Goal: Transaction & Acquisition: Purchase product/service

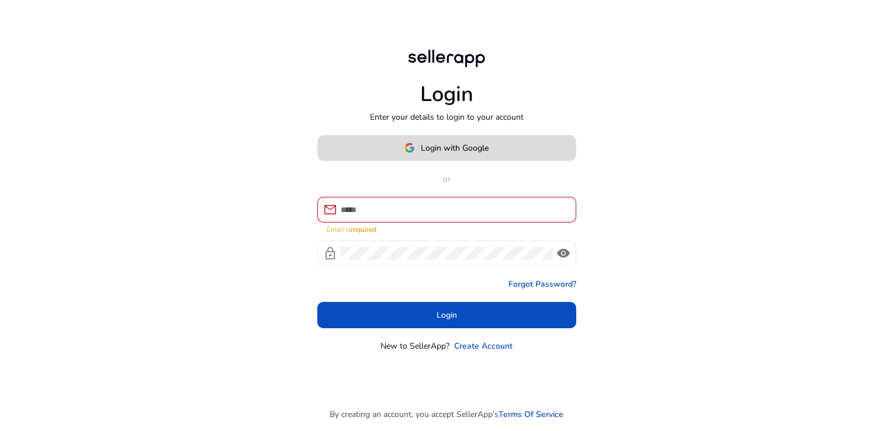
click at [492, 154] on span at bounding box center [447, 148] width 258 height 28
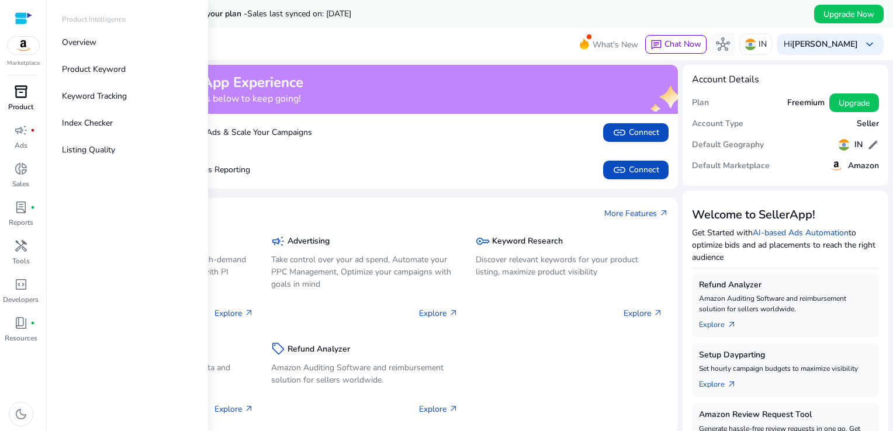
click at [33, 96] on div "inventory_2" at bounding box center [21, 91] width 33 height 19
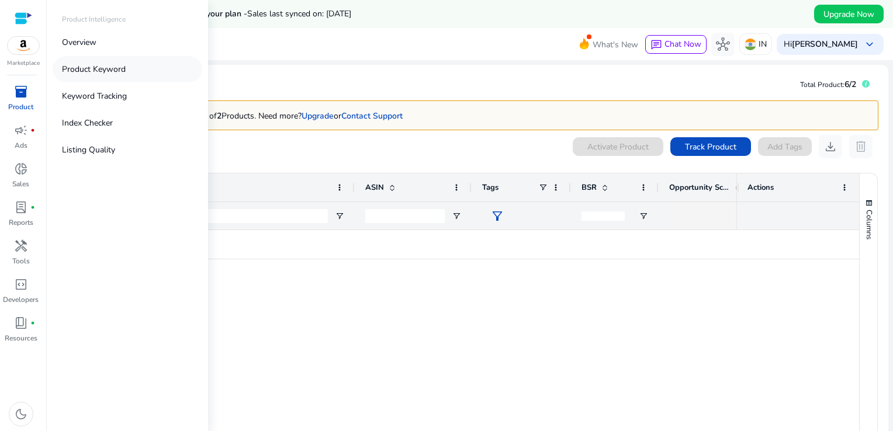
click at [96, 74] on p "Product Keyword" at bounding box center [94, 69] width 64 height 12
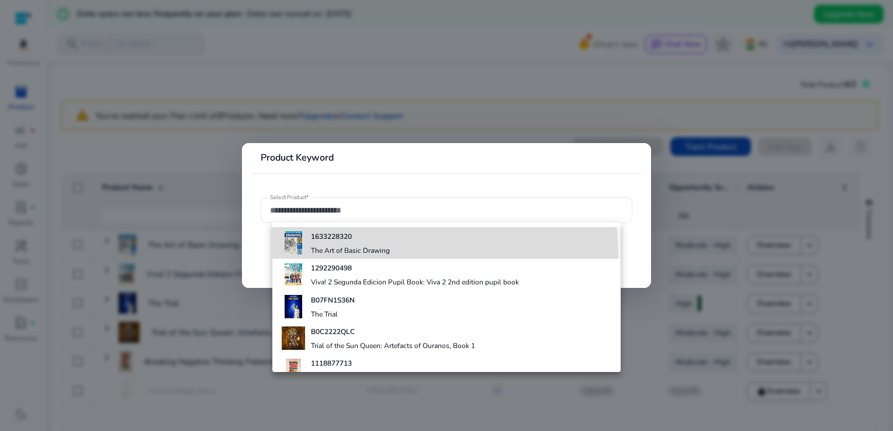
click at [324, 258] on div "1633228320 The Art of Basic Drawing" at bounding box center [350, 243] width 79 height 32
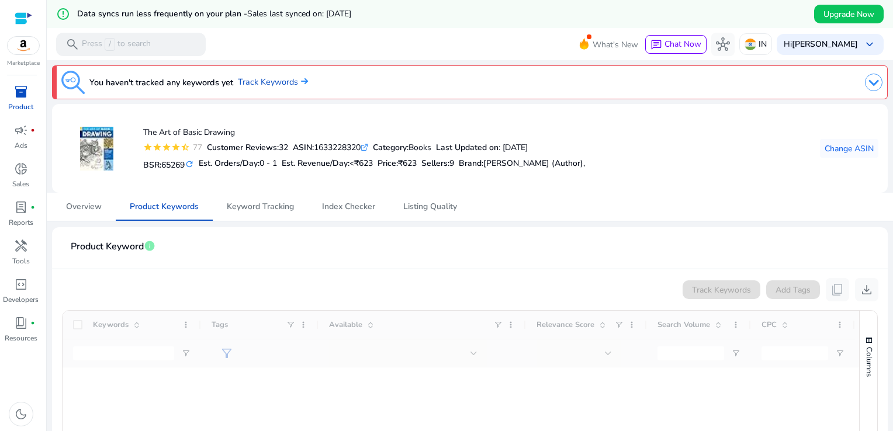
click at [22, 93] on span "inventory_2" at bounding box center [21, 92] width 14 height 14
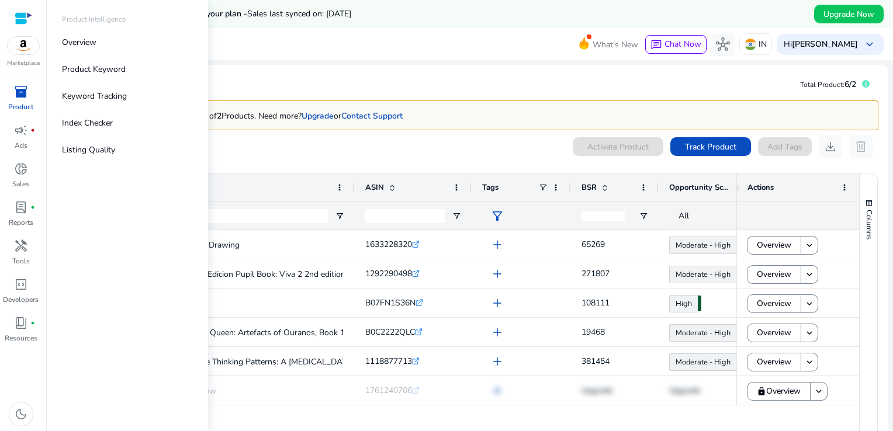
click at [99, 13] on div "Product Intelligence Overview Product Keyword Keyword Tracking Index Checker Li…" at bounding box center [127, 215] width 161 height 431
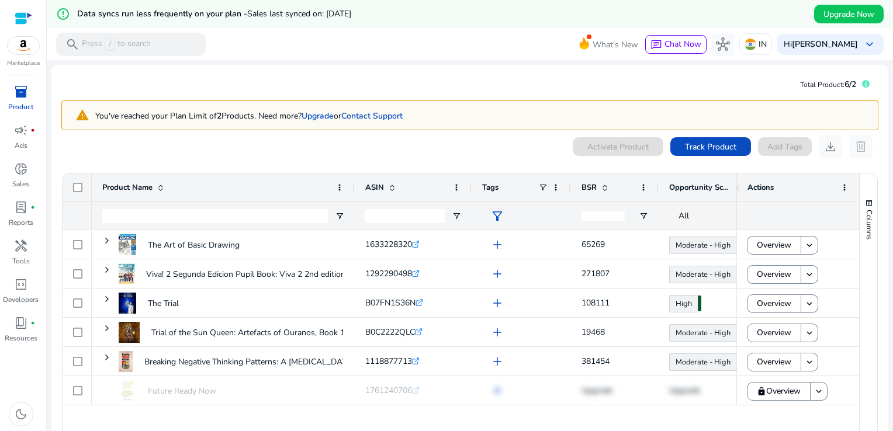
click at [276, 46] on mat-toolbar "search Press / to search What's New chat Chat Now hub IN [GEOGRAPHIC_DATA][PERS…" at bounding box center [470, 44] width 846 height 32
click at [165, 44] on div "search Press / to search" at bounding box center [131, 44] width 150 height 23
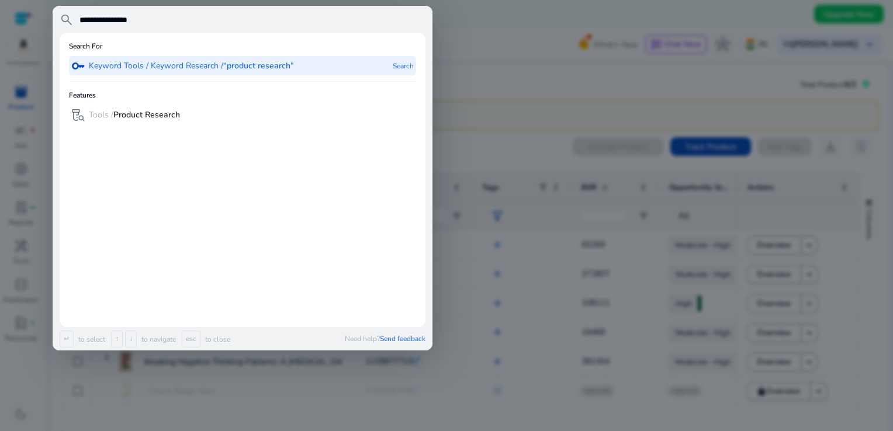
type input "**********"
click at [167, 65] on p "Keyword Tools / Keyword Research / “product research“" at bounding box center [191, 66] width 205 height 12
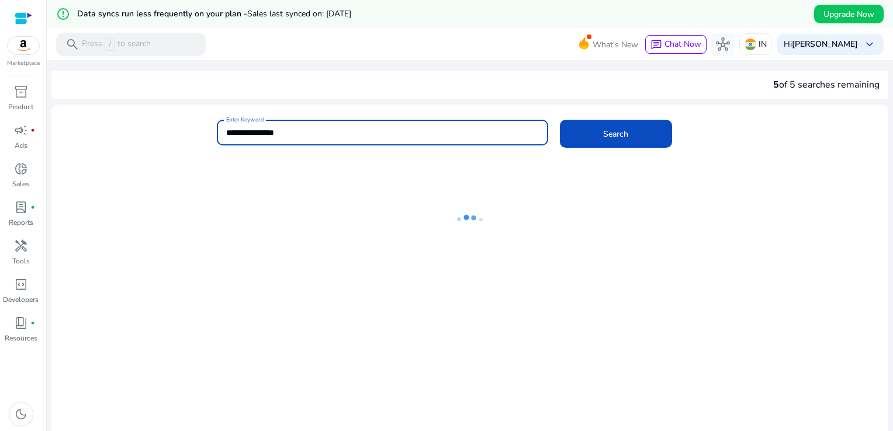
click at [306, 130] on input "**********" at bounding box center [382, 132] width 312 height 13
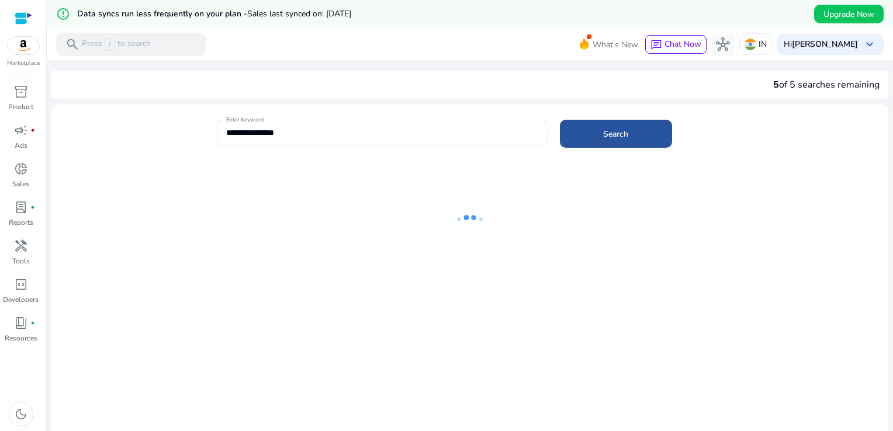
click at [616, 133] on span "Search" at bounding box center [615, 134] width 25 height 12
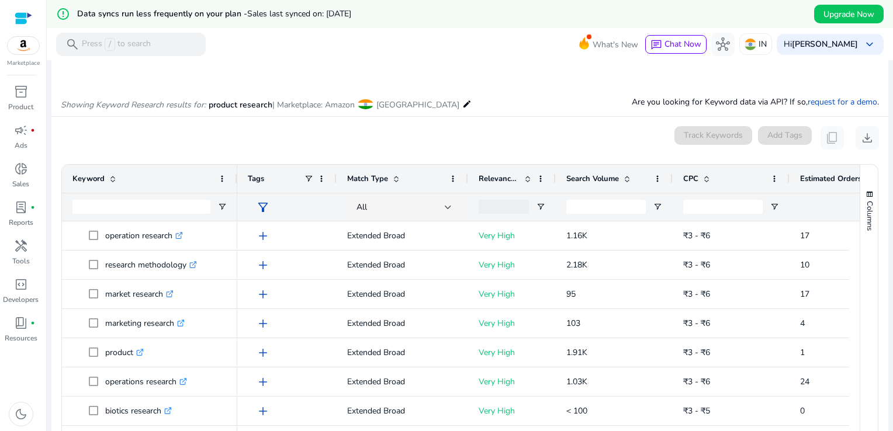
scroll to position [167, 0]
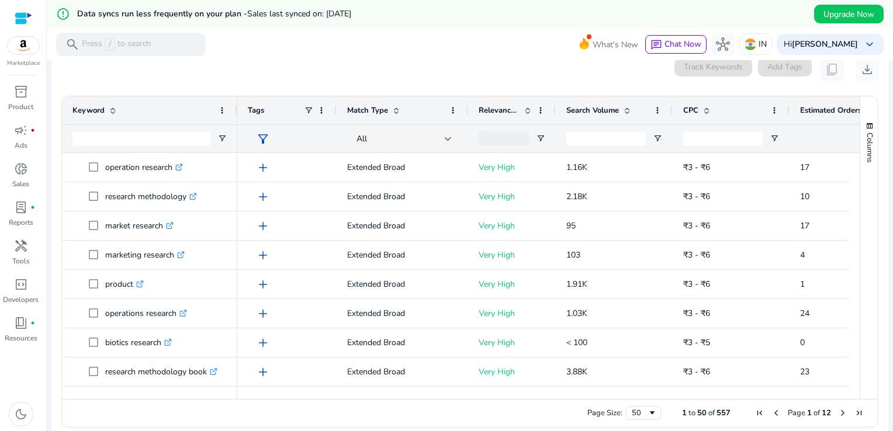
drag, startPoint x: 850, startPoint y: 182, endPoint x: 846, endPoint y: 135, distance: 46.9
click at [846, 135] on div "Keyword Tags Match Type CPC" at bounding box center [461, 247] width 798 height 303
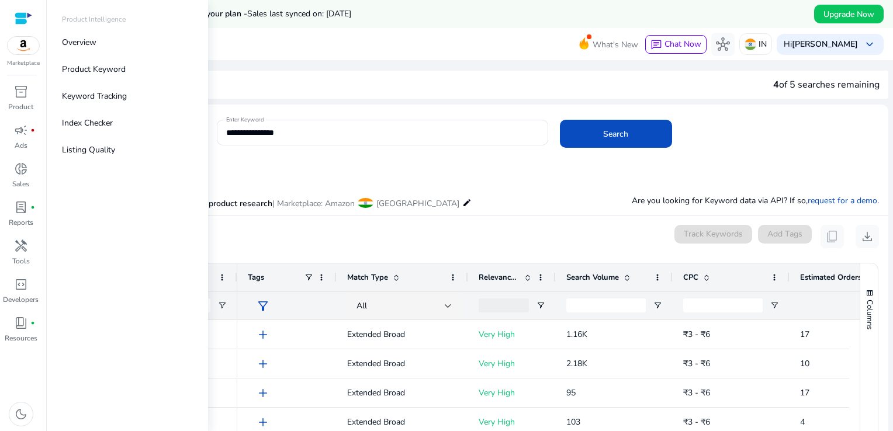
click at [89, 20] on p "Product Intelligence" at bounding box center [94, 19] width 64 height 11
click at [96, 20] on p "Product Intelligence" at bounding box center [94, 19] width 64 height 11
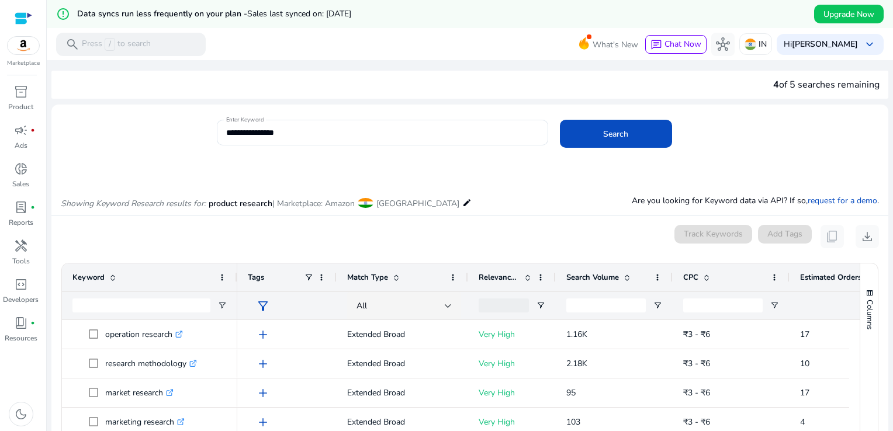
click at [217, 77] on div "4 of 5 searches remaining" at bounding box center [469, 85] width 837 height 28
click at [136, 43] on p "Press / to search" at bounding box center [116, 44] width 69 height 13
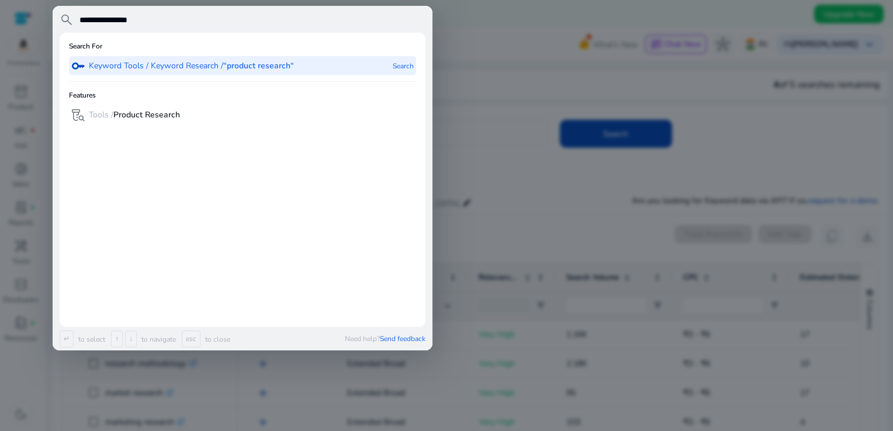
type input "**********"
click at [190, 70] on p "Keyword Tools / Keyword Research / “product research“" at bounding box center [191, 66] width 205 height 12
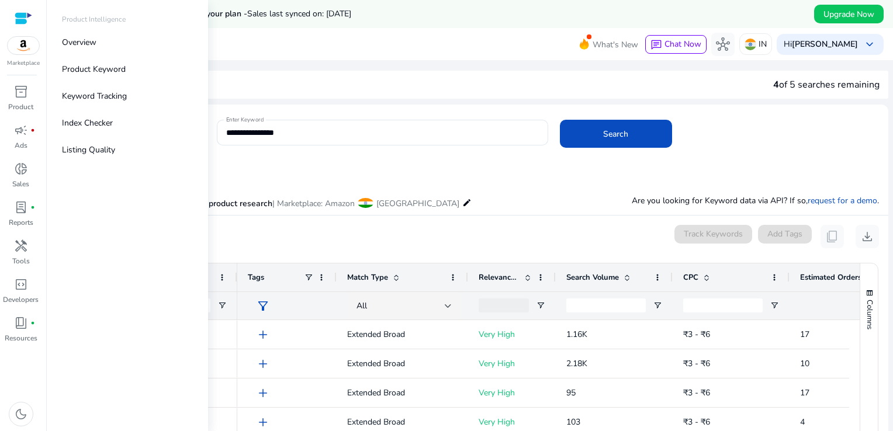
click at [96, 20] on p "Product Intelligence" at bounding box center [94, 19] width 64 height 11
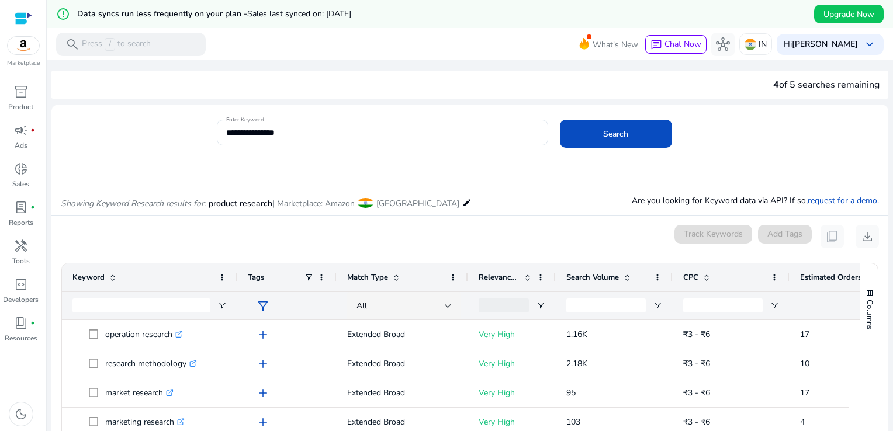
click at [230, 42] on mat-toolbar "search Press / to search What's New chat Chat Now hub IN [GEOGRAPHIC_DATA][PERS…" at bounding box center [470, 44] width 846 height 32
click at [159, 50] on div "search Press / to search" at bounding box center [131, 44] width 150 height 23
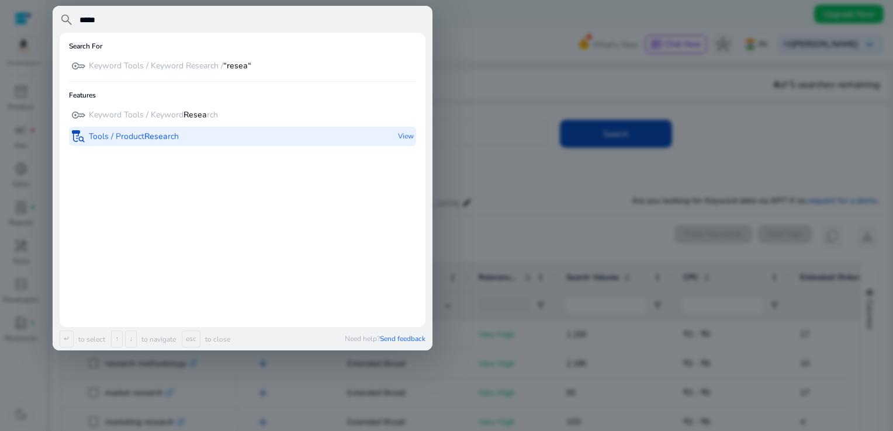
type input "*****"
click at [172, 141] on p "Tools / Product Resea rch" at bounding box center [134, 137] width 90 height 12
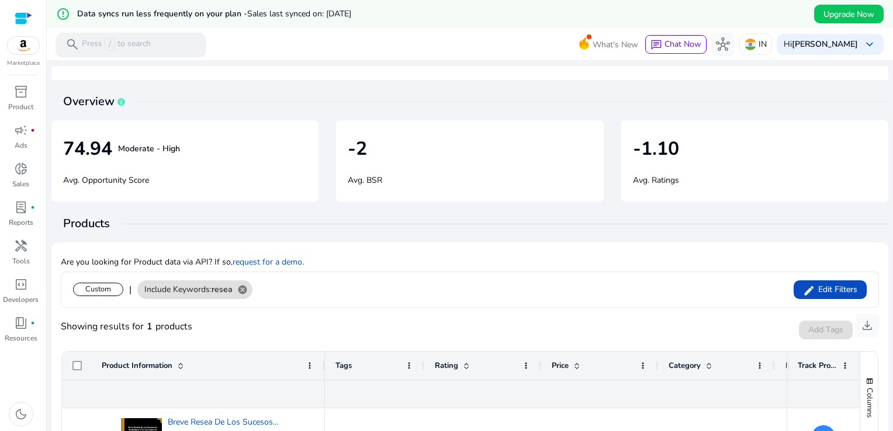
click at [145, 41] on p "Press / to search" at bounding box center [116, 44] width 69 height 13
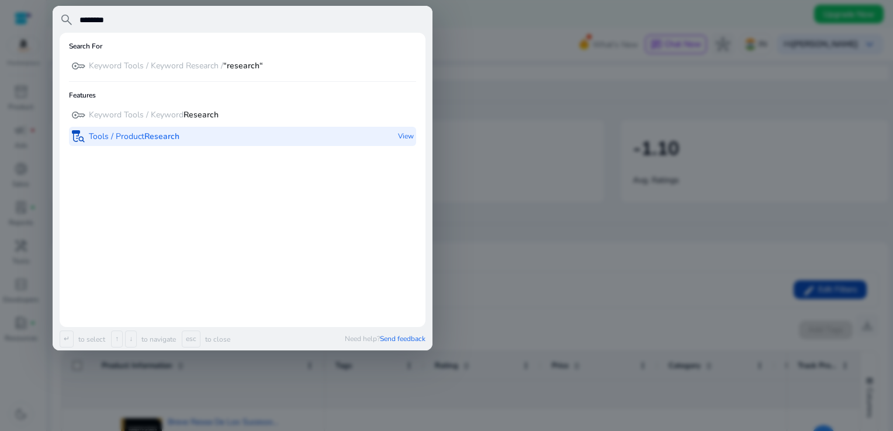
type input "********"
click at [154, 137] on b "Research" at bounding box center [161, 136] width 35 height 11
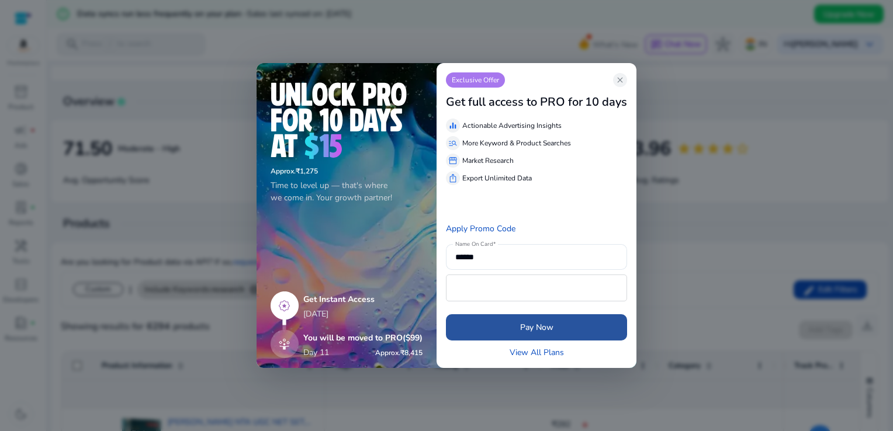
click at [538, 338] on span "submit" at bounding box center [536, 328] width 181 height 28
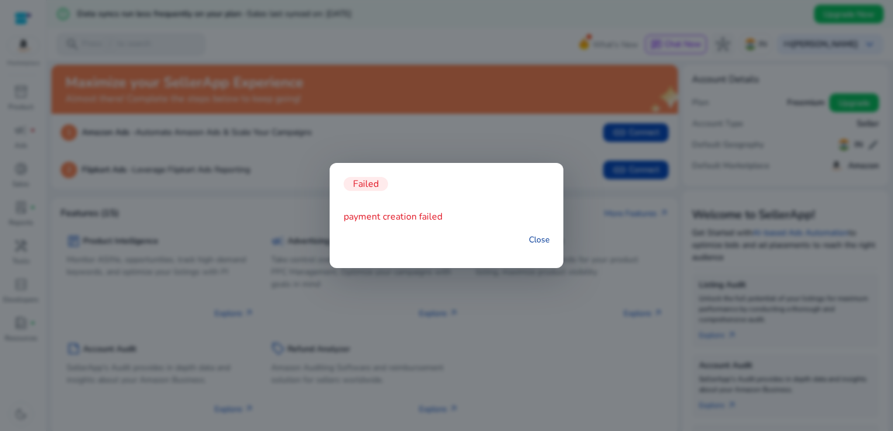
click at [546, 241] on link "Close" at bounding box center [539, 240] width 20 height 12
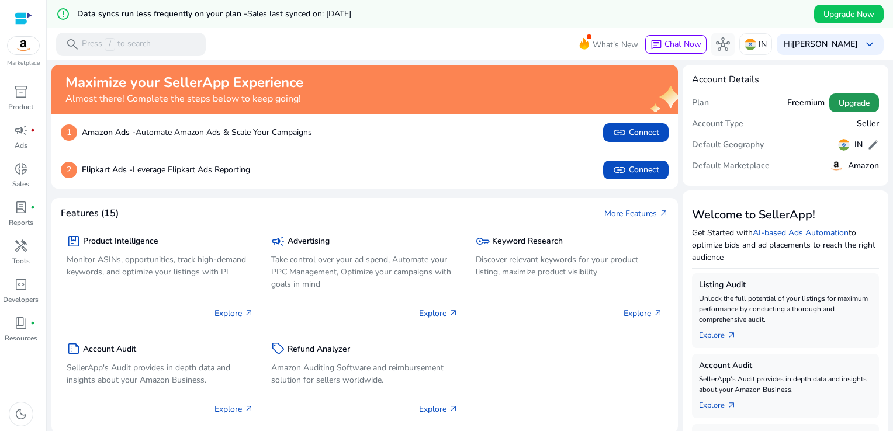
click at [860, 105] on span "Upgrade" at bounding box center [853, 103] width 31 height 12
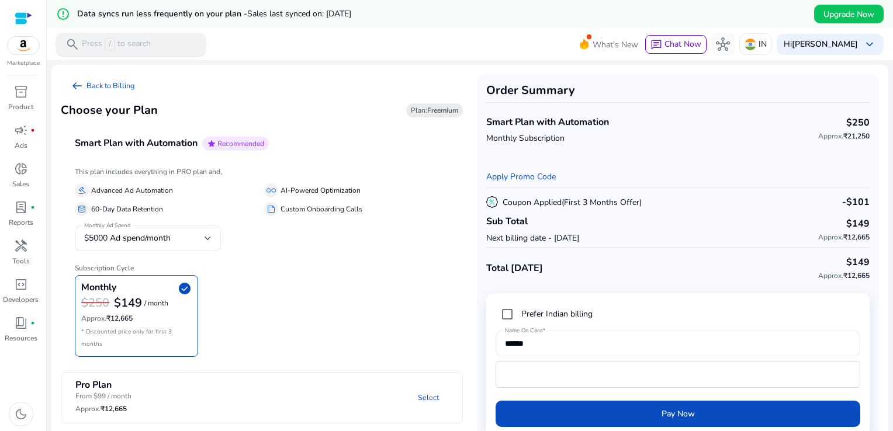
click at [123, 50] on p "Press / to search" at bounding box center [116, 44] width 69 height 13
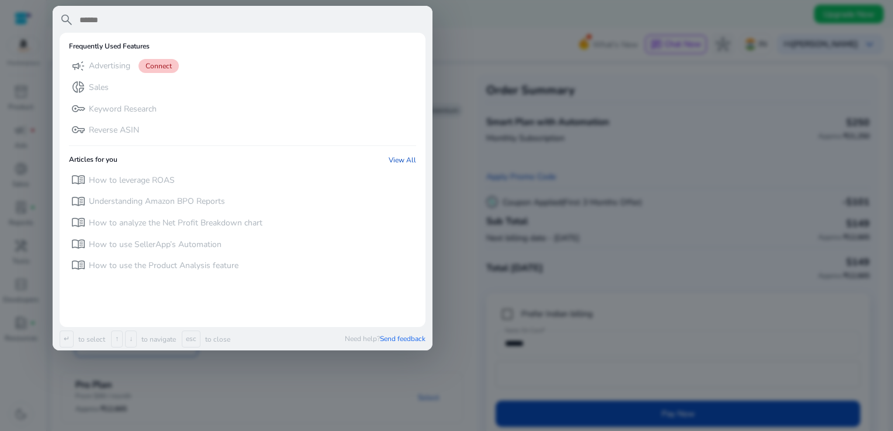
click at [173, 24] on input "text" at bounding box center [251, 20] width 347 height 14
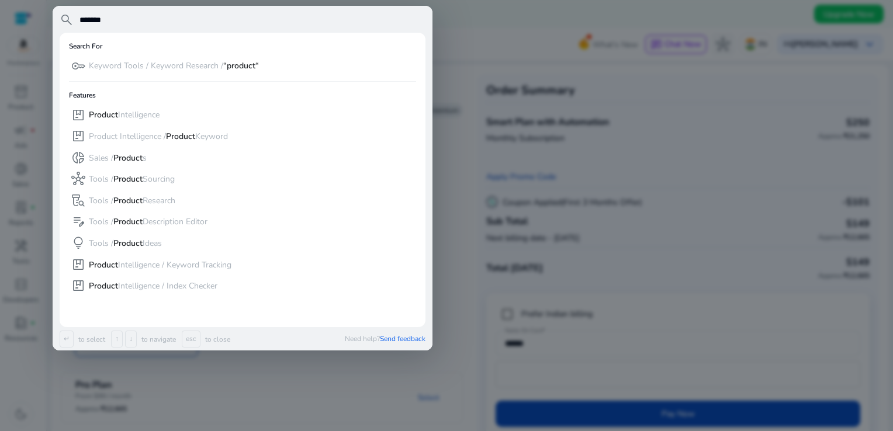
click at [140, 26] on input "*******" at bounding box center [251, 20] width 347 height 14
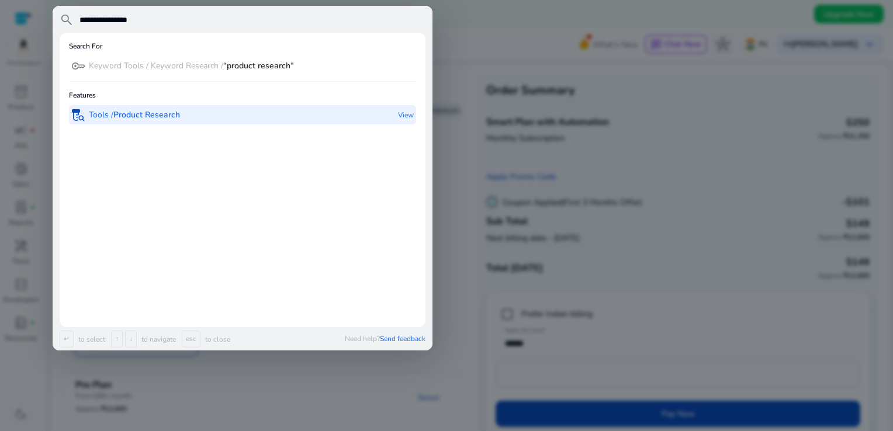
type input "**********"
click at [130, 113] on b "Product Research" at bounding box center [146, 114] width 67 height 11
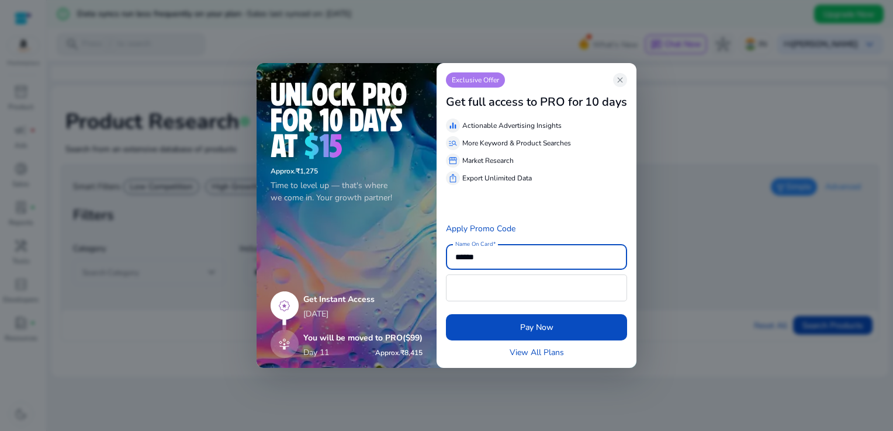
click at [512, 254] on input "******" at bounding box center [536, 257] width 162 height 13
type input "*"
type input "**********"
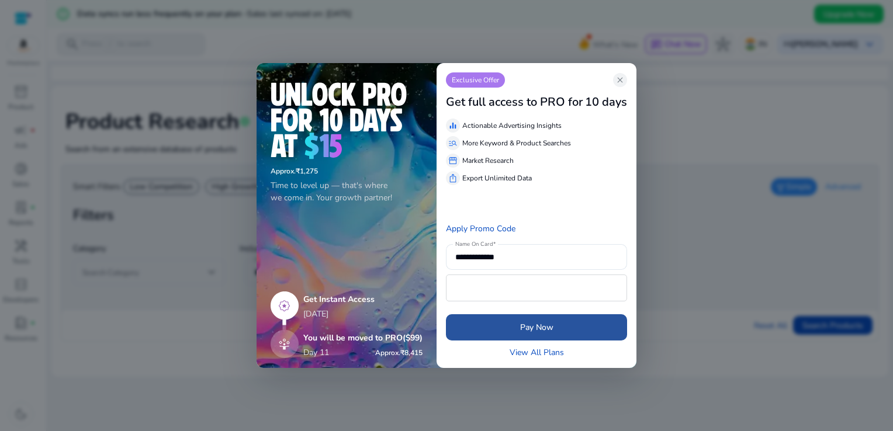
click at [526, 332] on span "Pay Now" at bounding box center [536, 327] width 33 height 12
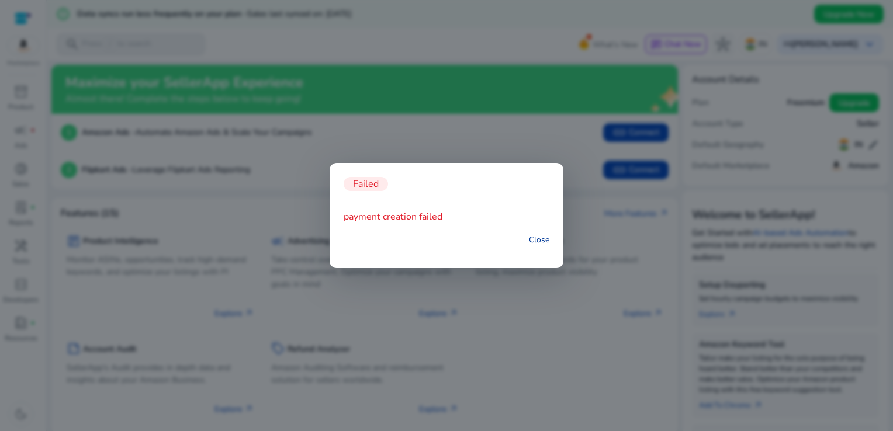
click at [543, 237] on link "Close" at bounding box center [539, 240] width 20 height 12
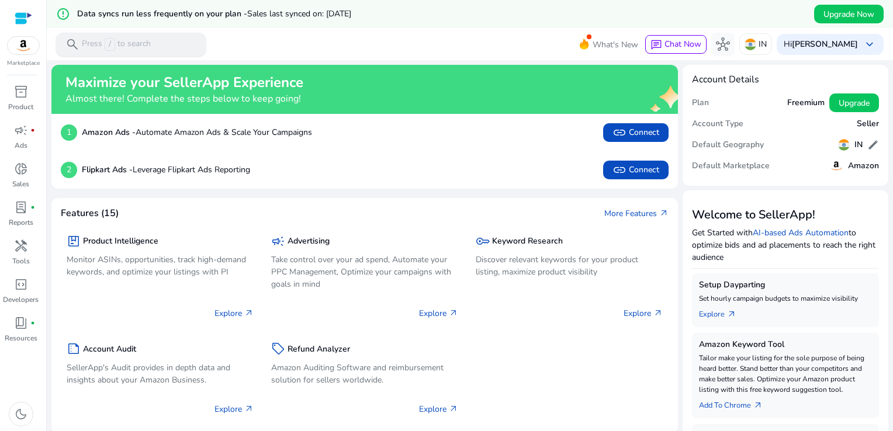
click at [80, 36] on div "search Press / to search" at bounding box center [131, 44] width 150 height 23
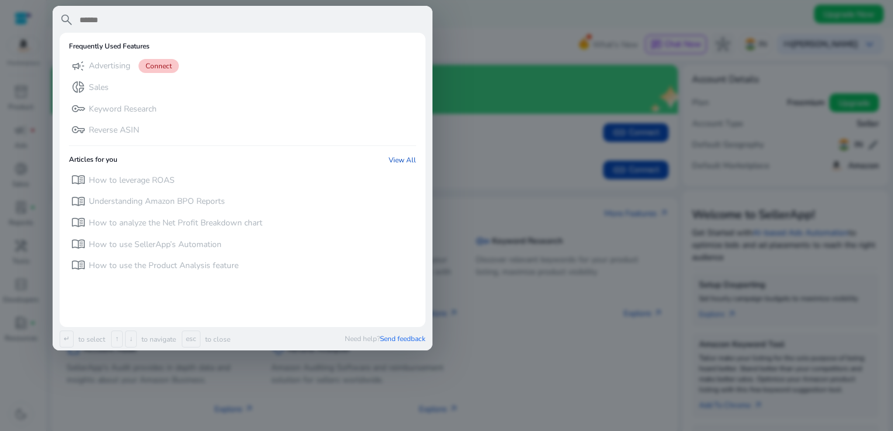
click at [124, 25] on input "text" at bounding box center [251, 20] width 347 height 14
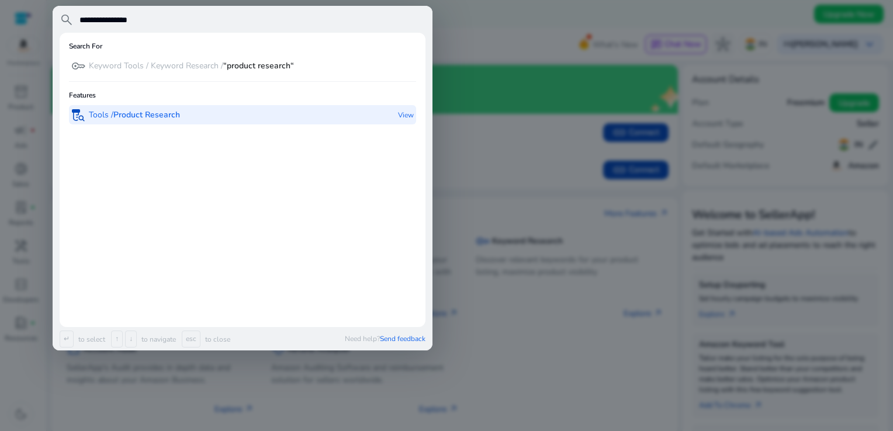
type input "**********"
click at [134, 117] on b "Product Research" at bounding box center [146, 114] width 67 height 11
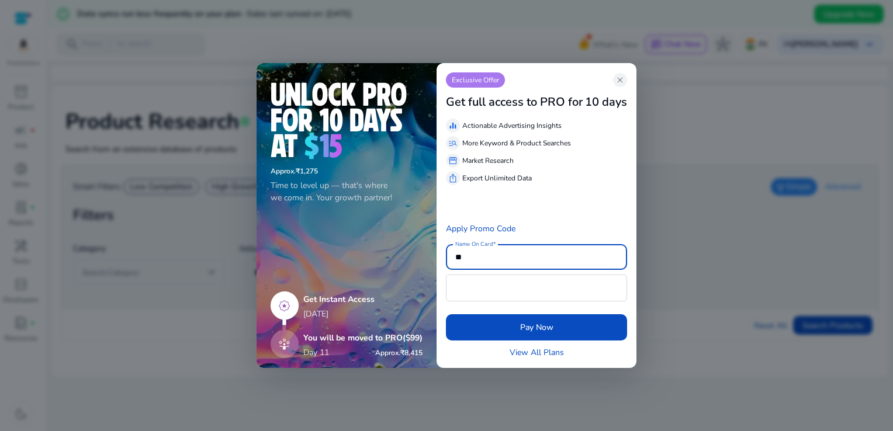
type input "*"
type input "**********"
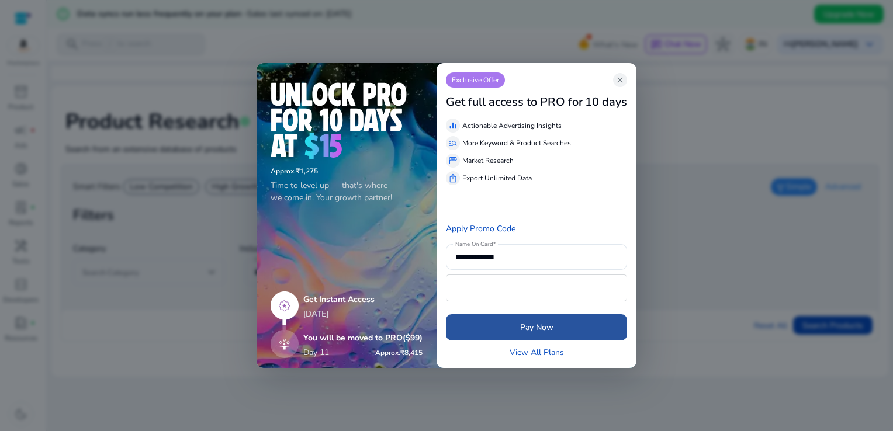
click at [580, 325] on span "submit" at bounding box center [536, 328] width 181 height 28
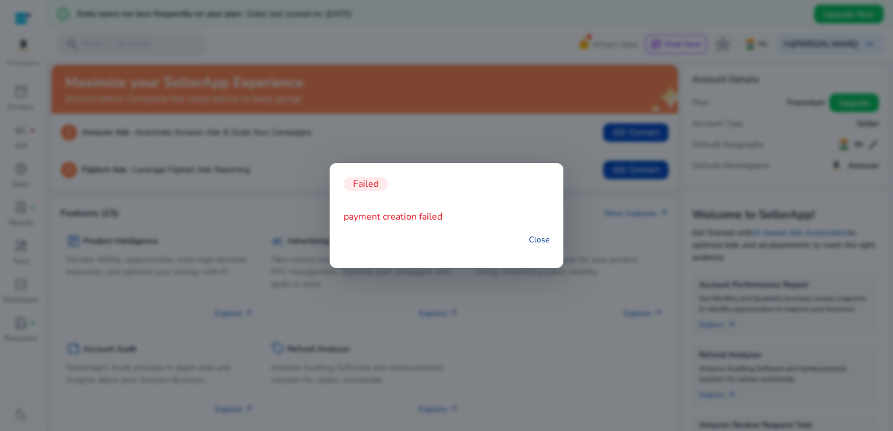
click at [539, 241] on link "Close" at bounding box center [539, 240] width 20 height 12
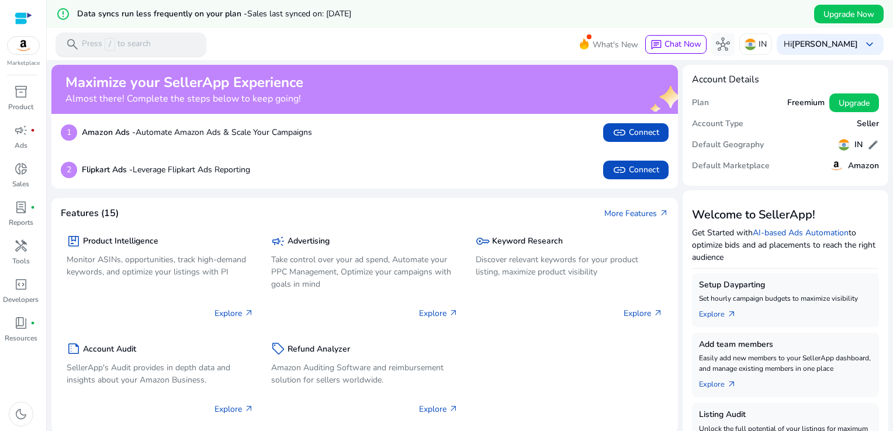
click at [88, 44] on p "Press / to search" at bounding box center [116, 44] width 69 height 13
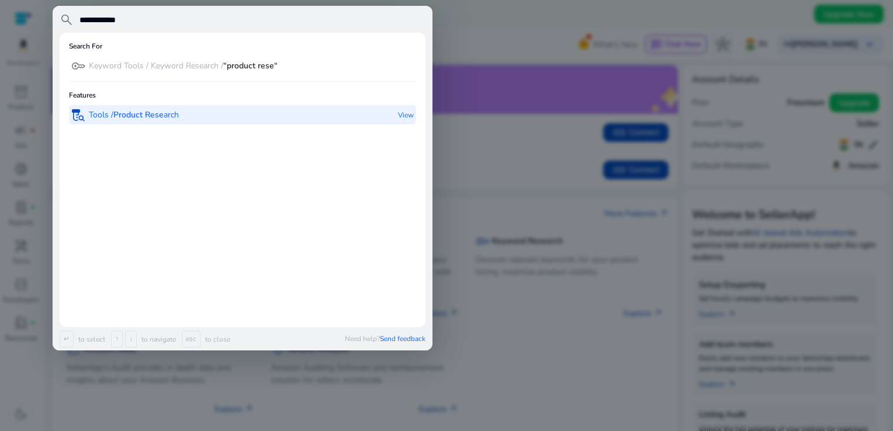
type input "**********"
click at [144, 120] on p "Tools / Product Rese arch" at bounding box center [134, 115] width 90 height 12
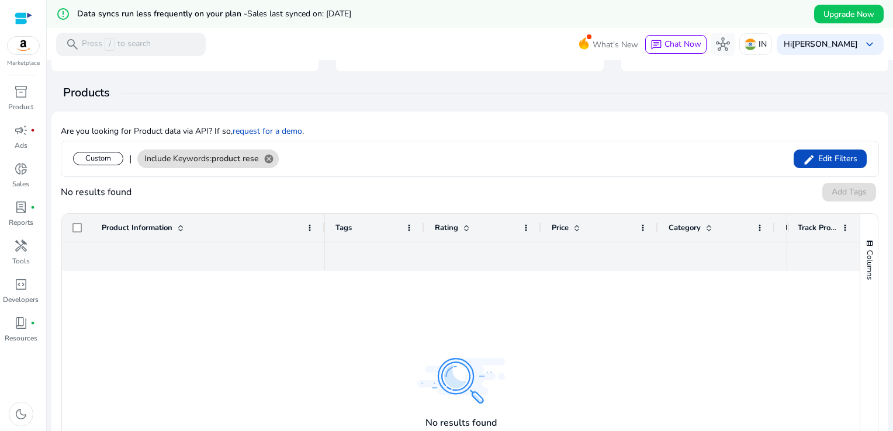
scroll to position [177, 0]
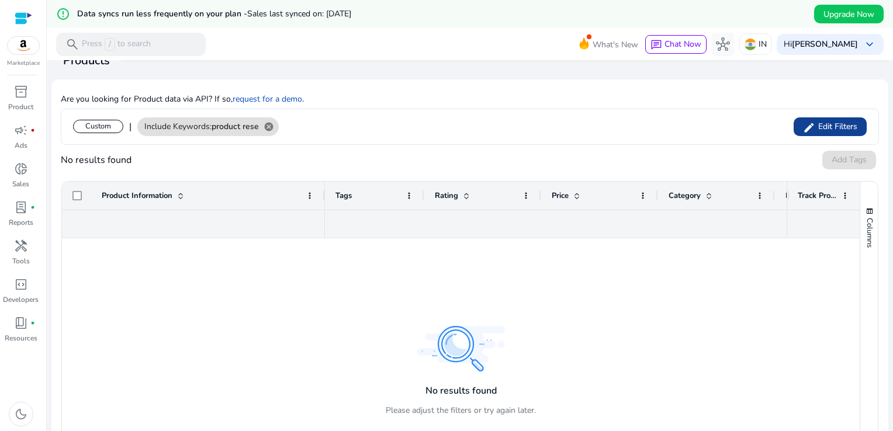
click at [839, 125] on span "Edit Filters" at bounding box center [836, 127] width 42 height 12
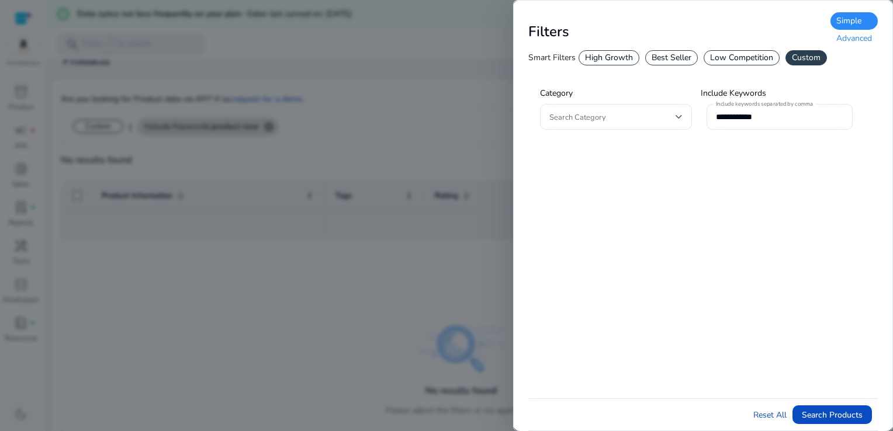
click at [839, 125] on div "**********" at bounding box center [702, 111] width 349 height 74
click at [678, 119] on div at bounding box center [678, 117] width 7 height 14
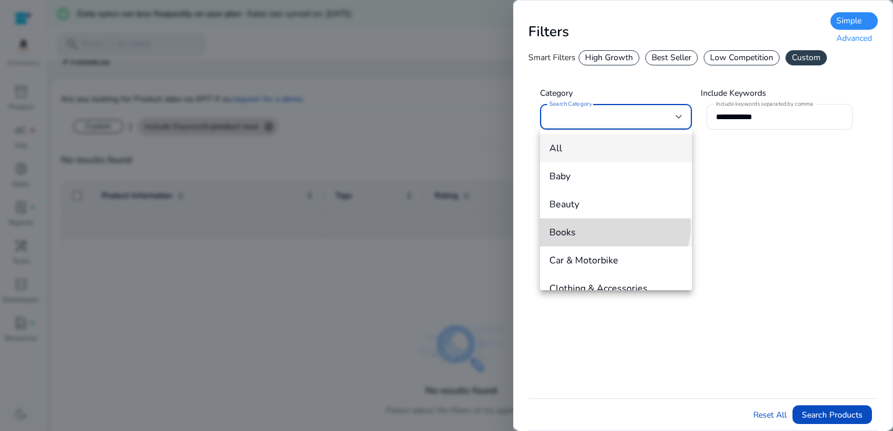
click at [608, 226] on span "Books" at bounding box center [615, 232] width 133 height 13
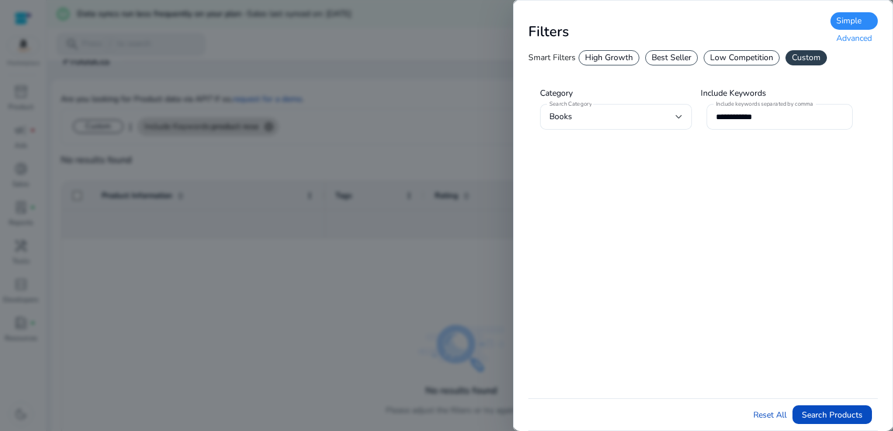
click at [857, 36] on div "Advanced" at bounding box center [853, 39] width 47 height 18
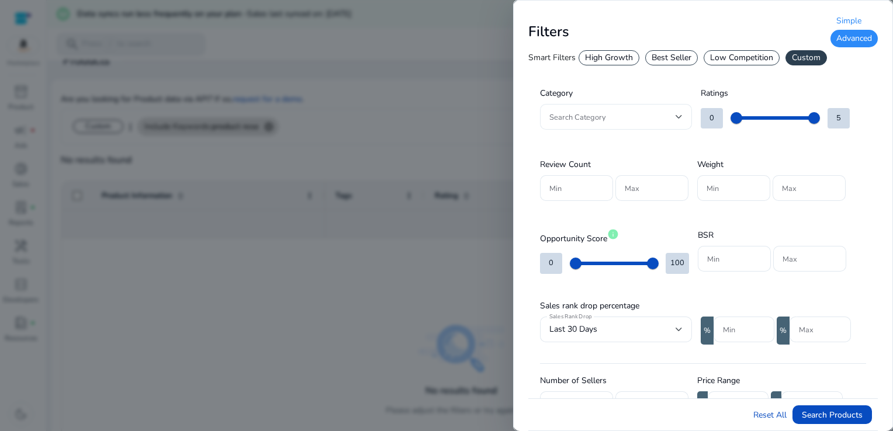
click at [681, 116] on div at bounding box center [678, 117] width 7 height 5
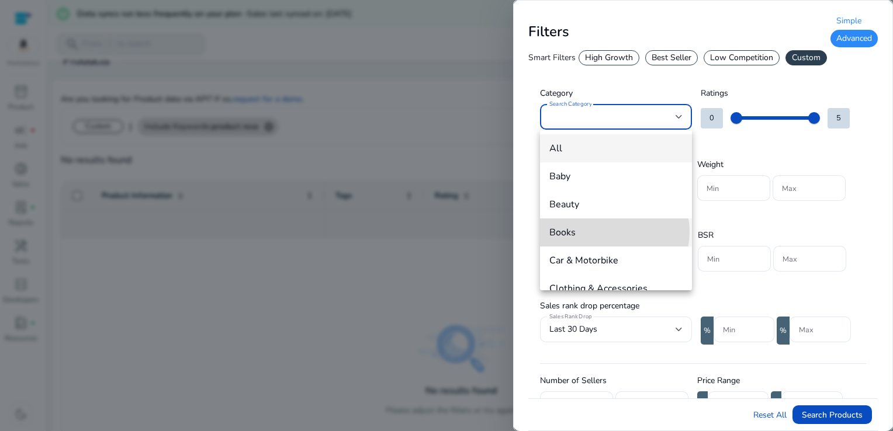
click at [612, 232] on span "Books" at bounding box center [615, 232] width 133 height 13
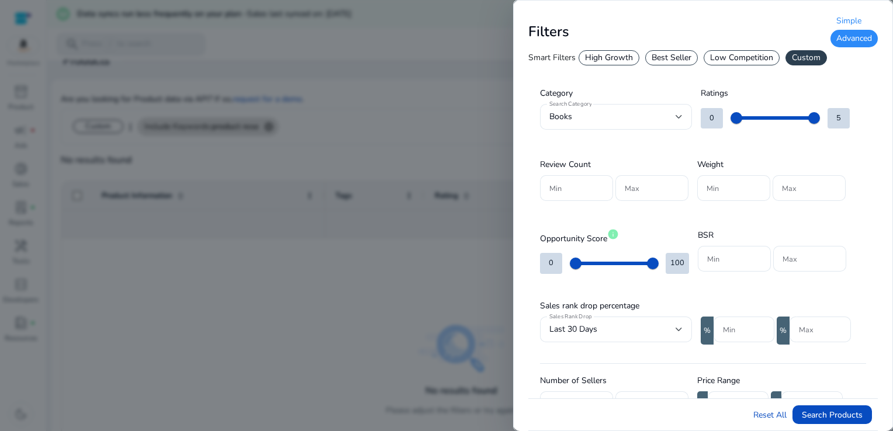
click at [474, 30] on div at bounding box center [446, 215] width 893 height 431
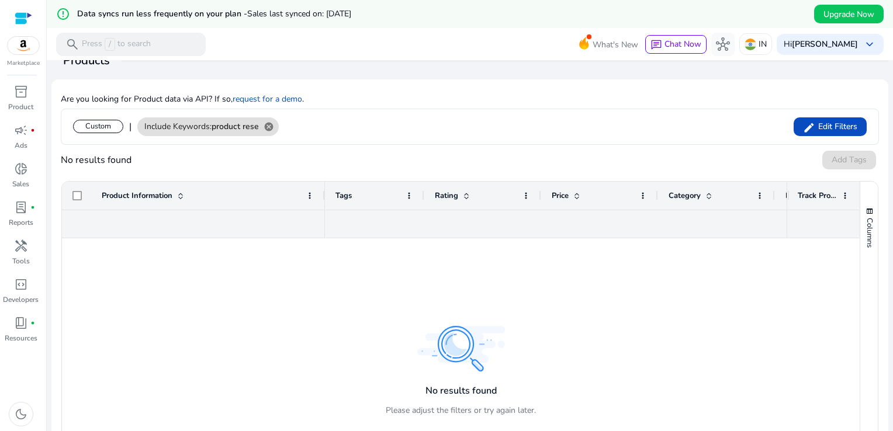
scroll to position [0, 0]
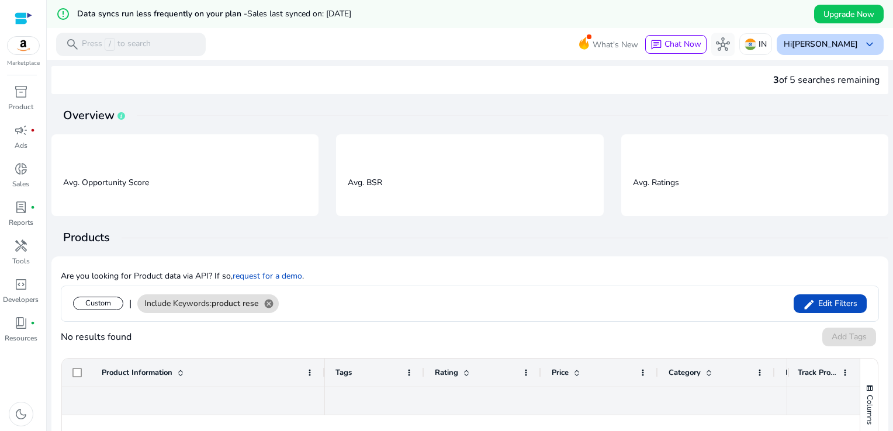
click at [865, 50] on span "keyboard_arrow_down" at bounding box center [869, 44] width 14 height 14
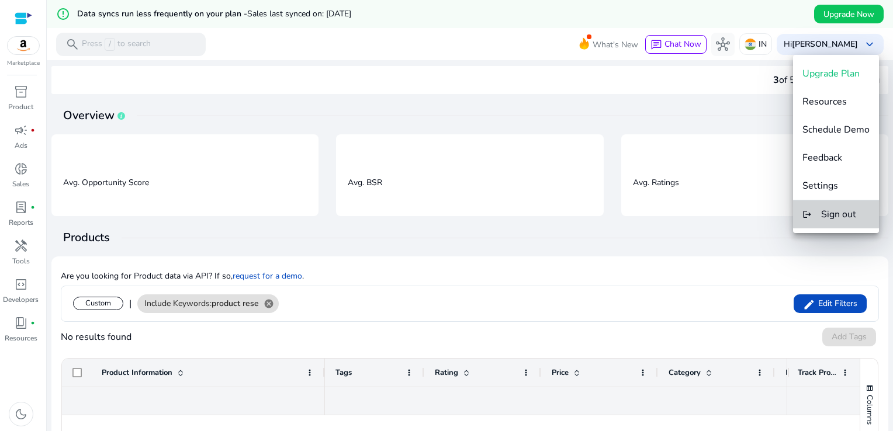
click at [842, 222] on button "logout Sign out" at bounding box center [836, 214] width 86 height 28
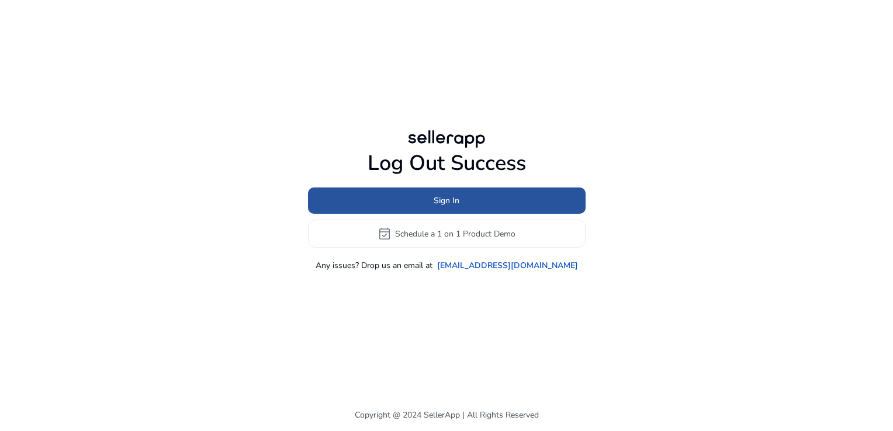
click at [463, 207] on span at bounding box center [447, 201] width 278 height 28
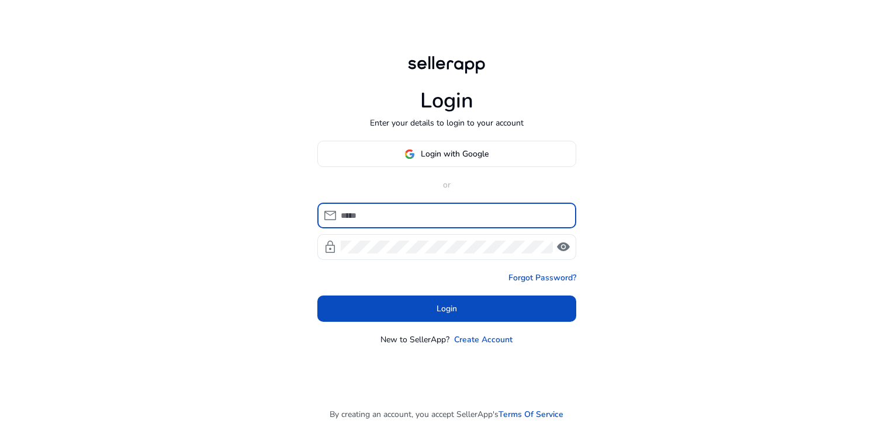
click at [414, 214] on input at bounding box center [454, 215] width 226 height 13
type input "**********"
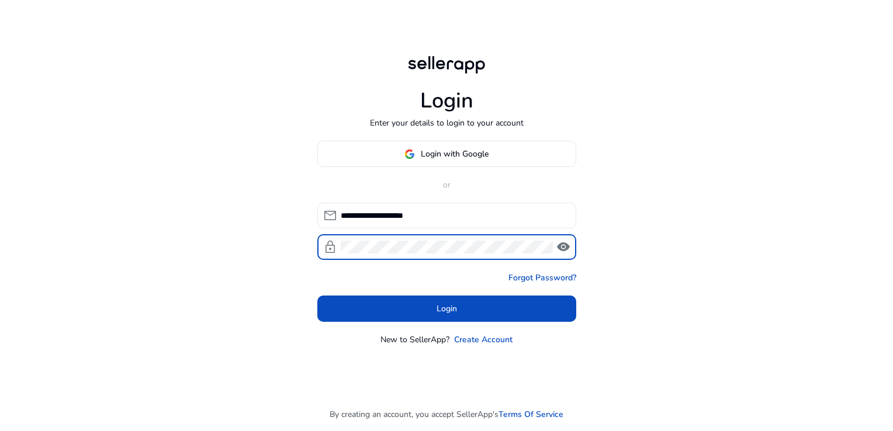
click button "Login" at bounding box center [446, 309] width 259 height 26
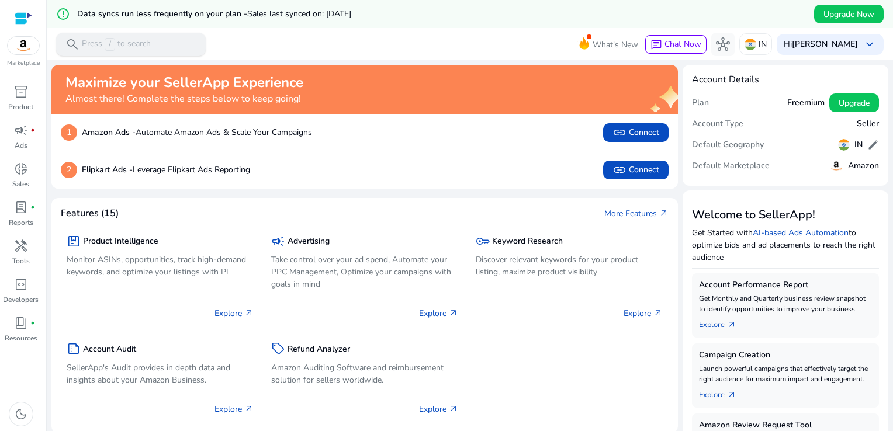
click at [91, 42] on p "Press / to search" at bounding box center [116, 44] width 69 height 13
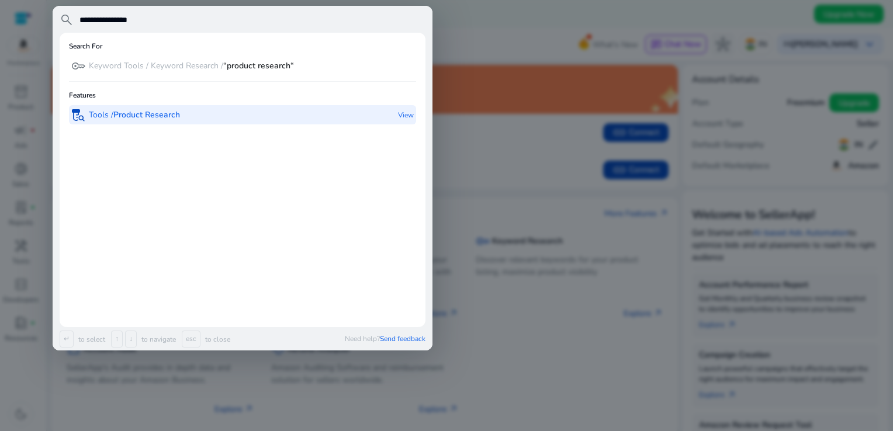
type input "**********"
click at [161, 112] on b "Product Research" at bounding box center [146, 114] width 67 height 11
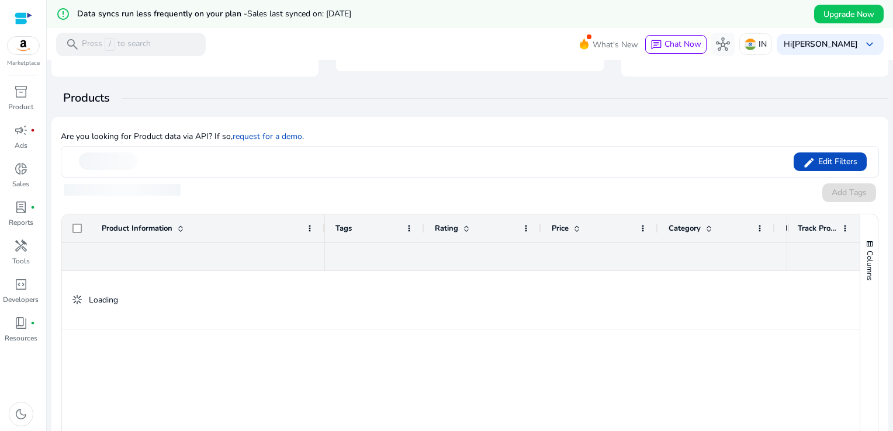
scroll to position [151, 0]
click at [821, 164] on span "Edit Filters" at bounding box center [836, 161] width 42 height 12
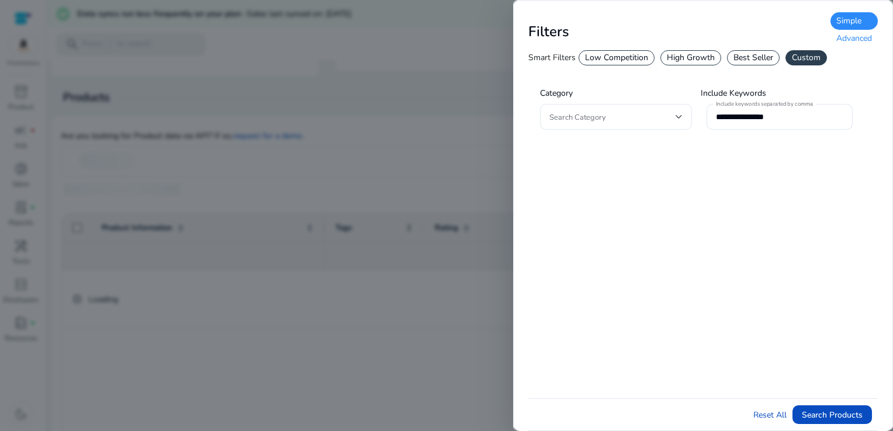
click at [855, 39] on div "Advanced" at bounding box center [853, 39] width 47 height 18
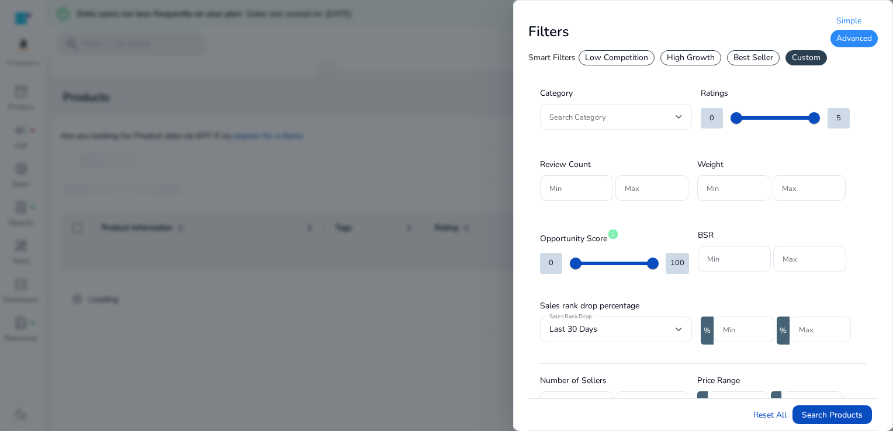
click at [678, 126] on div at bounding box center [615, 117] width 133 height 26
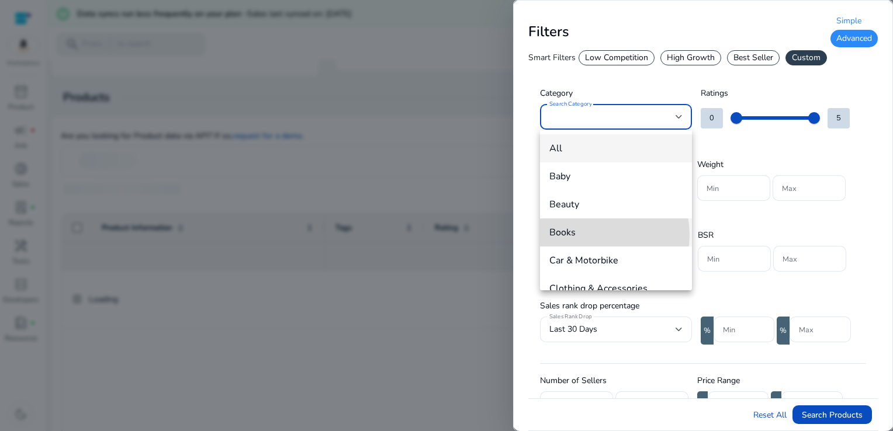
click at [596, 235] on span "Books" at bounding box center [615, 232] width 133 height 13
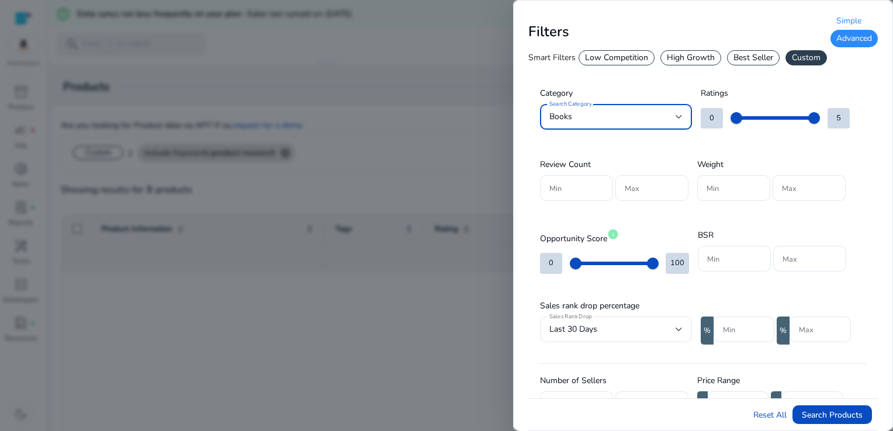
click at [738, 261] on input "Min" at bounding box center [734, 258] width 54 height 13
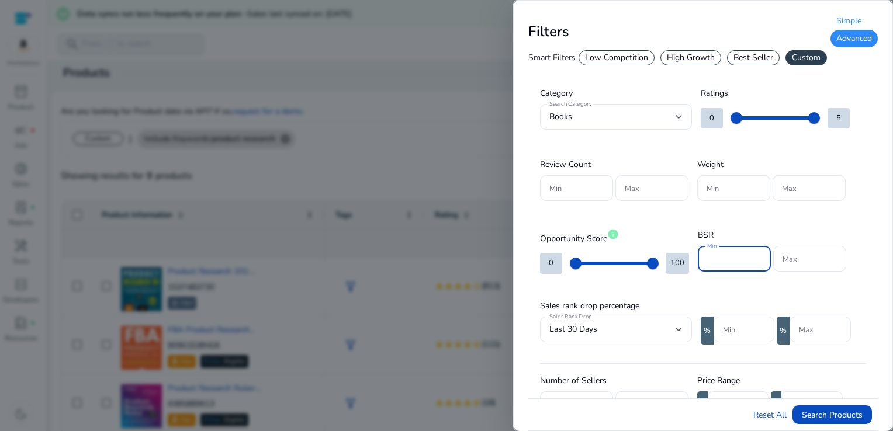
scroll to position [137, 0]
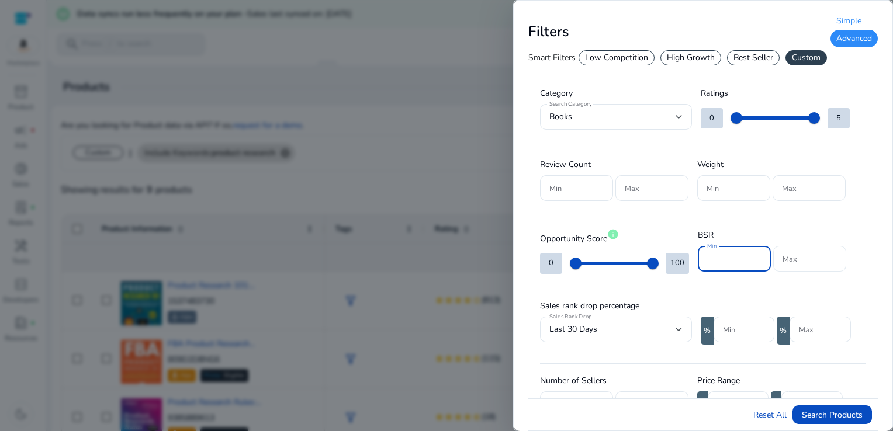
type input "*****"
click at [795, 255] on div at bounding box center [809, 259] width 54 height 26
click at [795, 255] on input "Max" at bounding box center [809, 258] width 54 height 13
type input "******"
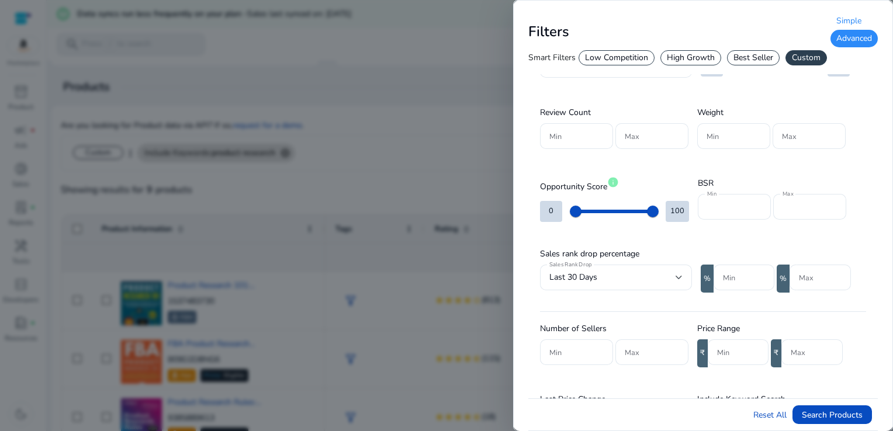
scroll to position [47, 0]
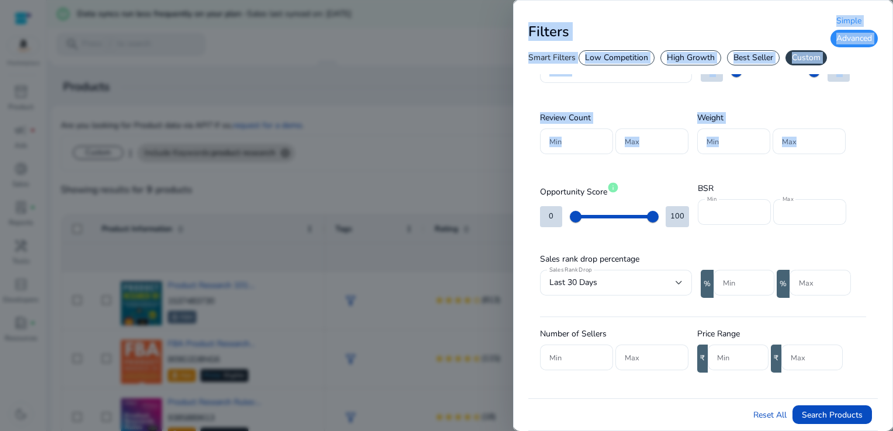
drag, startPoint x: 892, startPoint y: 162, endPoint x: 895, endPoint y: 247, distance: 84.8
click at [892, 247] on html "We recommend switching to desktop view for the best experience. Marketplace inv…" at bounding box center [446, 215] width 893 height 431
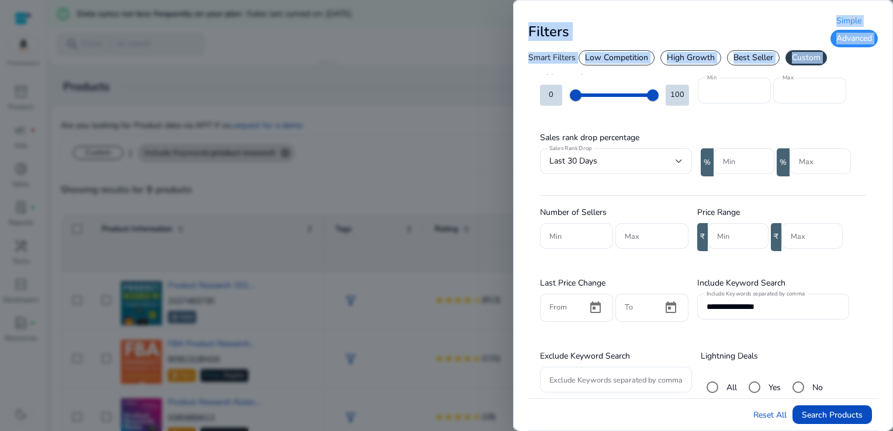
scroll to position [169, 0]
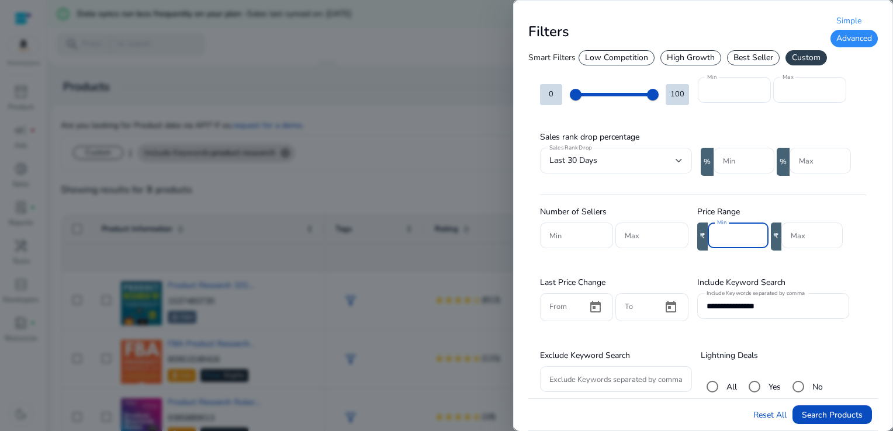
click at [734, 234] on input "Min" at bounding box center [738, 235] width 42 height 13
type input "****"
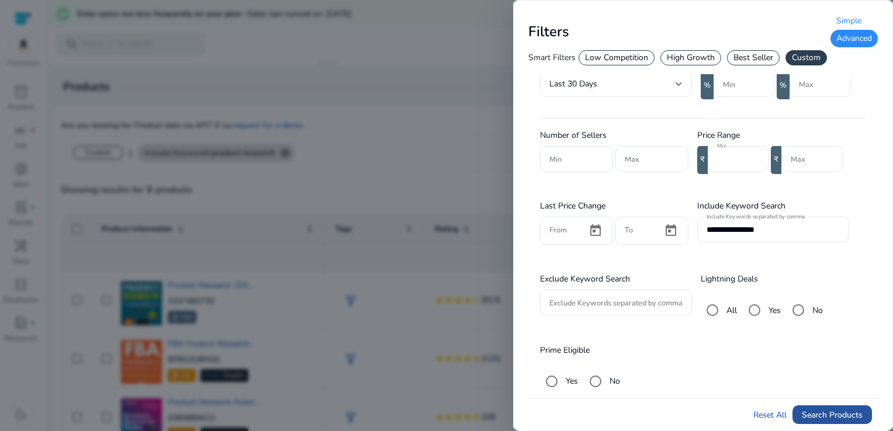
click at [842, 418] on span "Search Products" at bounding box center [832, 415] width 61 height 12
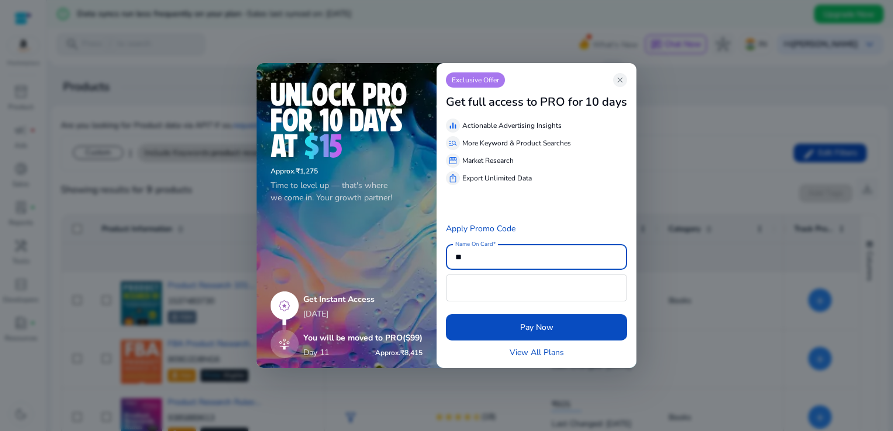
type input "*"
click at [522, 258] on input "Name On Card" at bounding box center [536, 257] width 162 height 13
click at [619, 206] on div at bounding box center [536, 199] width 181 height 28
click at [622, 56] on div at bounding box center [446, 215] width 893 height 431
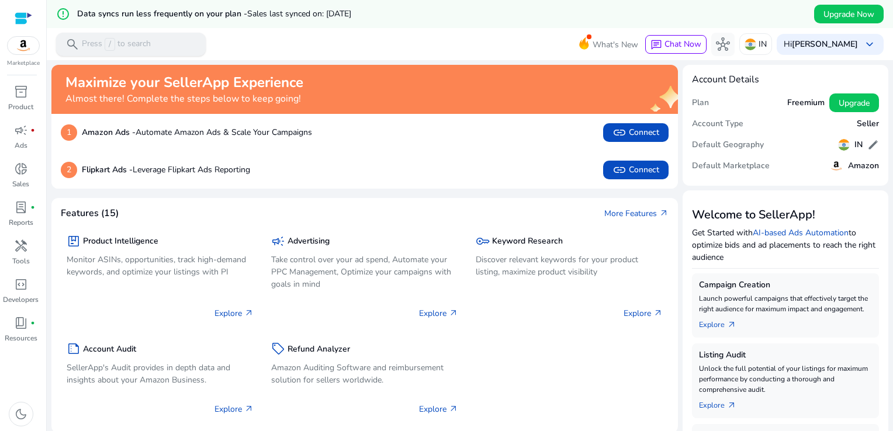
click at [91, 43] on p "Press / to search" at bounding box center [116, 44] width 69 height 13
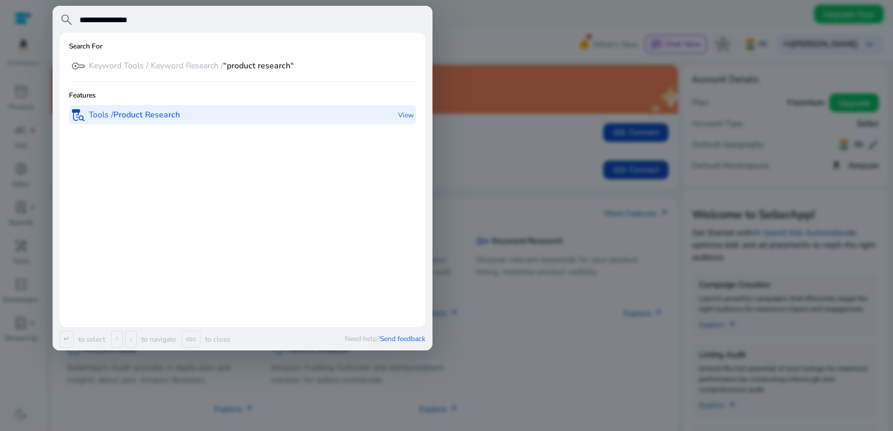
type input "**********"
click at [146, 112] on b "Product Research" at bounding box center [146, 114] width 67 height 11
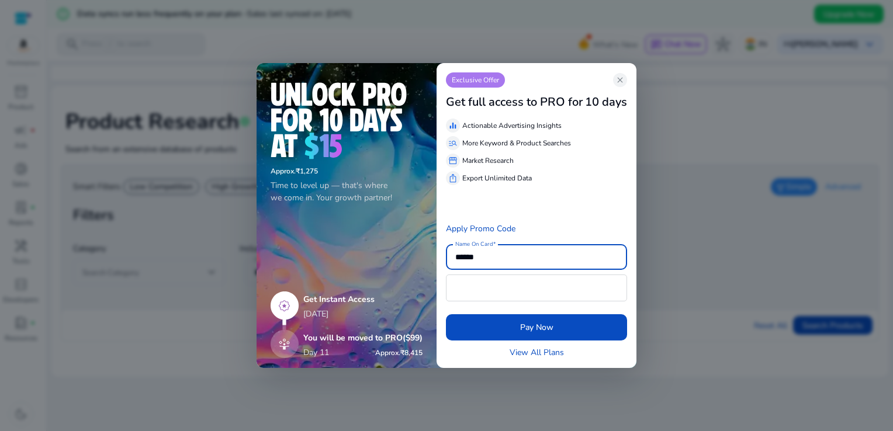
click at [493, 262] on input "******" at bounding box center [536, 257] width 162 height 13
type input "*"
type input "**********"
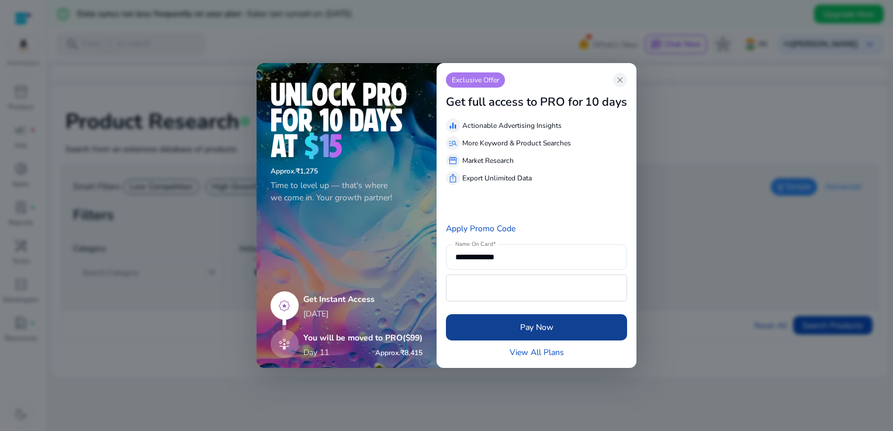
click at [562, 325] on span "submit" at bounding box center [536, 328] width 181 height 28
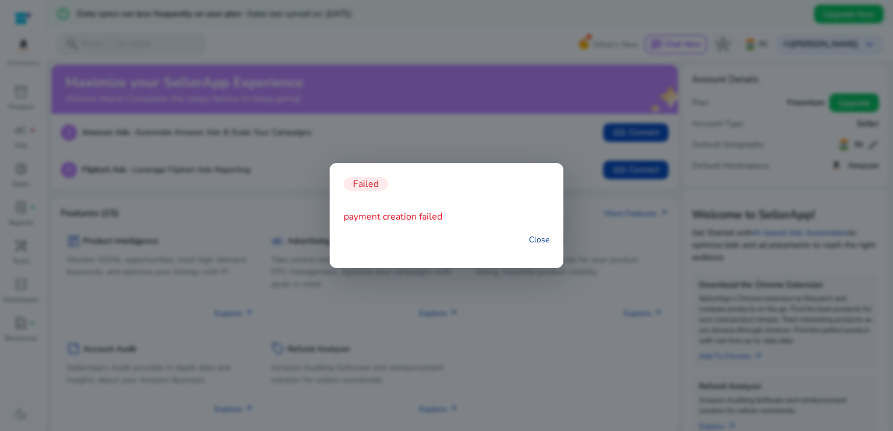
click at [540, 241] on link "Close" at bounding box center [539, 240] width 20 height 12
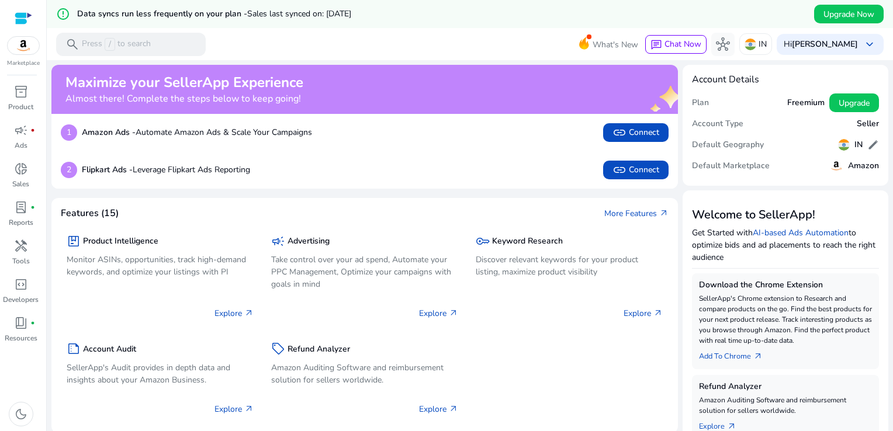
drag, startPoint x: 864, startPoint y: 0, endPoint x: 556, endPoint y: 20, distance: 308.6
click at [556, 20] on div "error_outline Data syncs run less frequently on your plan - Sales last synced o…" at bounding box center [470, 14] width 846 height 28
click at [871, 43] on span "keyboard_arrow_down" at bounding box center [869, 44] width 14 height 14
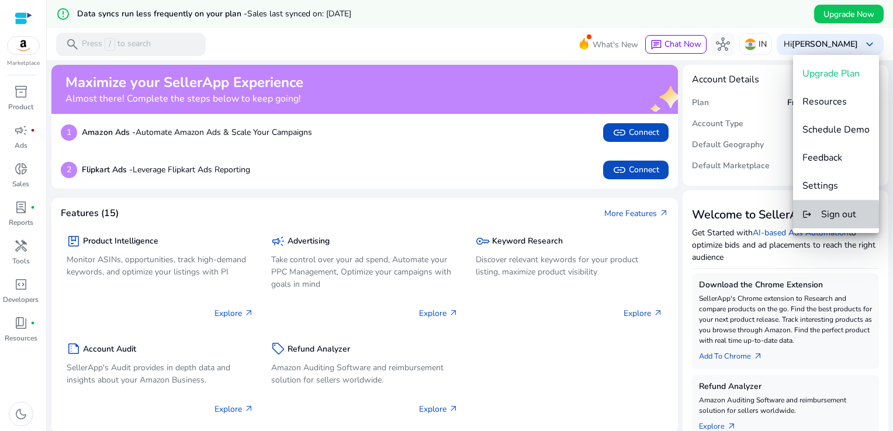
click at [833, 219] on span "Sign out" at bounding box center [838, 214] width 35 height 13
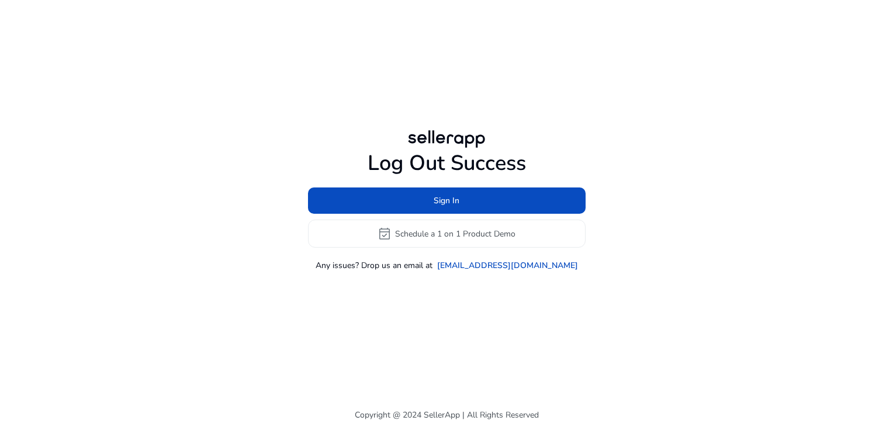
click at [833, 219] on div "Log Out Success Sign In event_available Schedule a 1 on 1 Product Demo Any issu…" at bounding box center [446, 215] width 893 height 431
